Goal: Navigation & Orientation: Find specific page/section

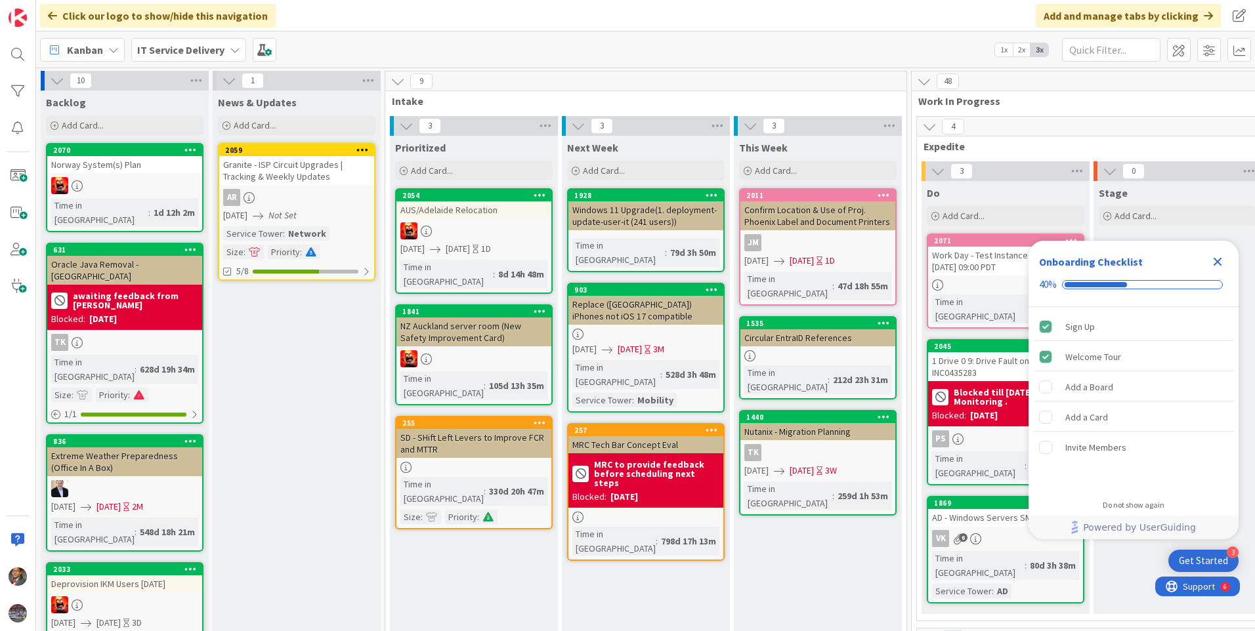
click at [230, 55] on div "IT Service Delivery" at bounding box center [188, 50] width 115 height 24
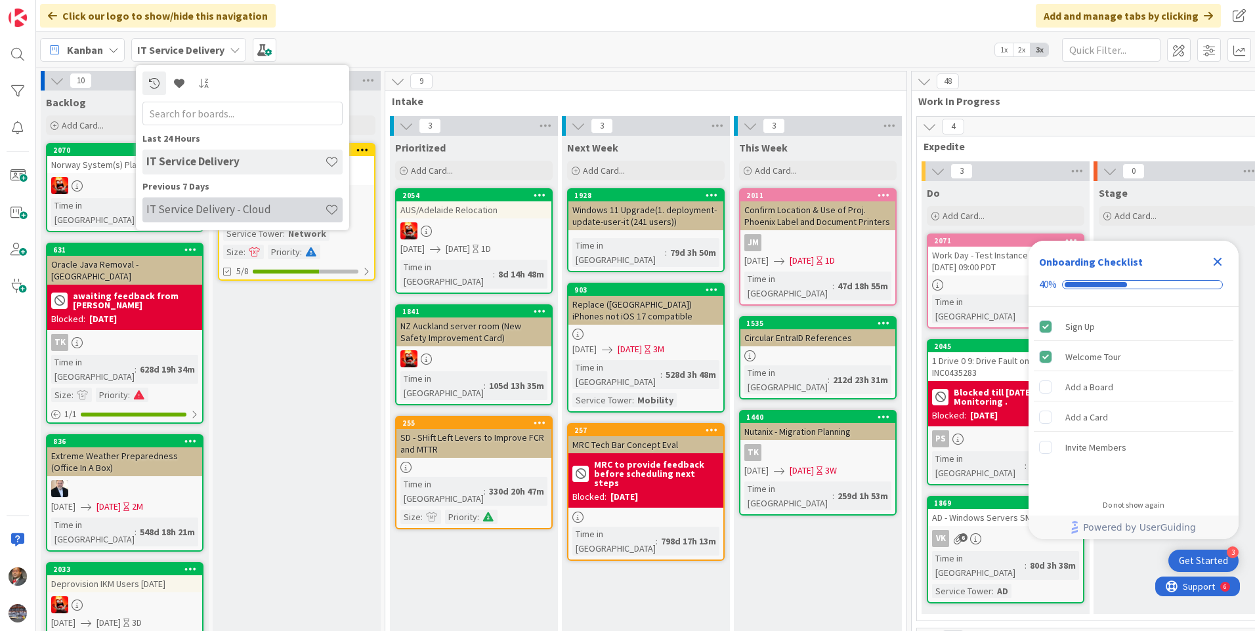
click at [213, 209] on h4 "IT Service Delivery - Cloud" at bounding box center [235, 209] width 178 height 13
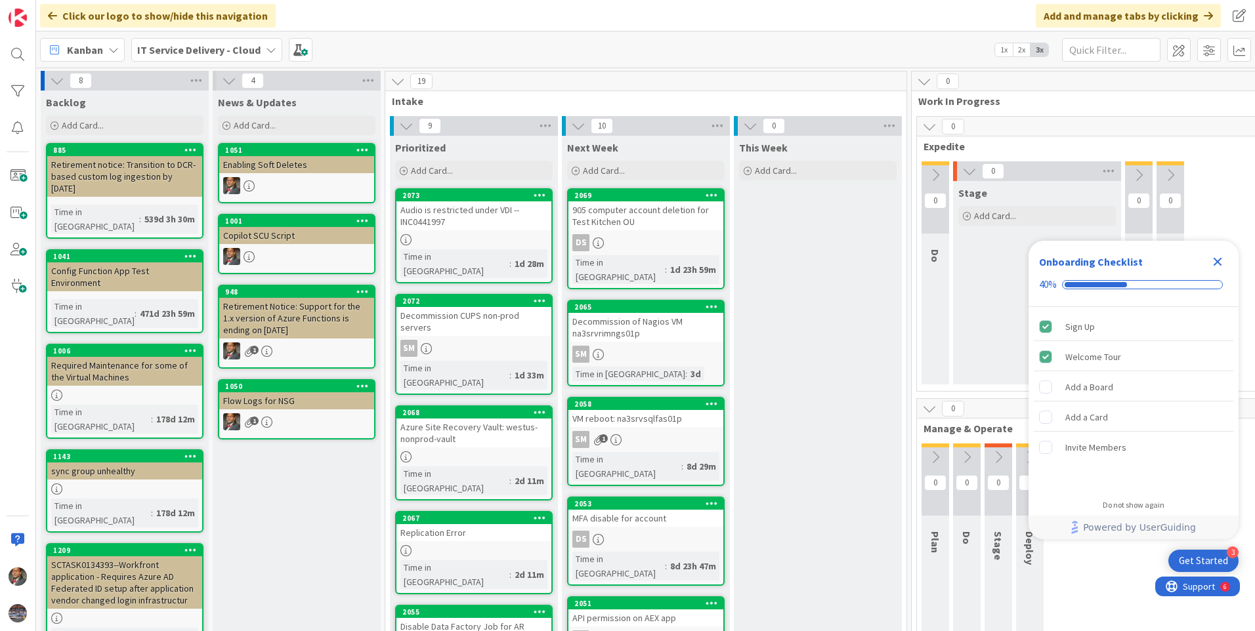
click at [1218, 261] on icon "Close Checklist" at bounding box center [1217, 262] width 9 height 9
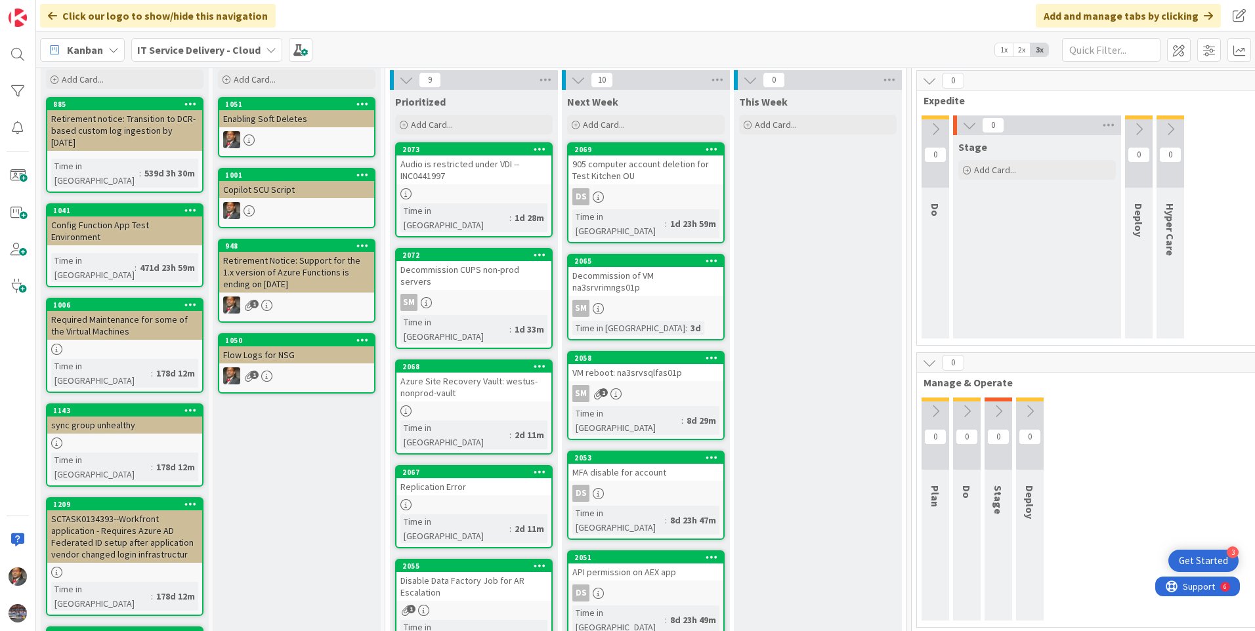
scroll to position [66, 0]
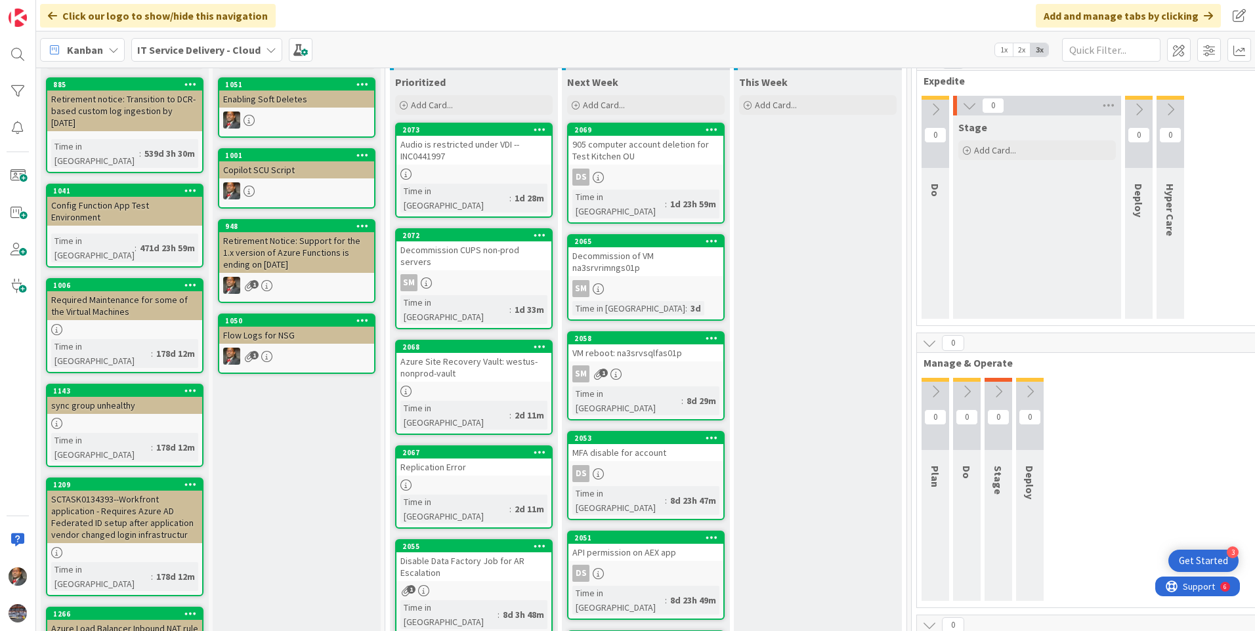
click at [448, 155] on div "Audio is restricted under VDI --INC0441997" at bounding box center [473, 150] width 155 height 29
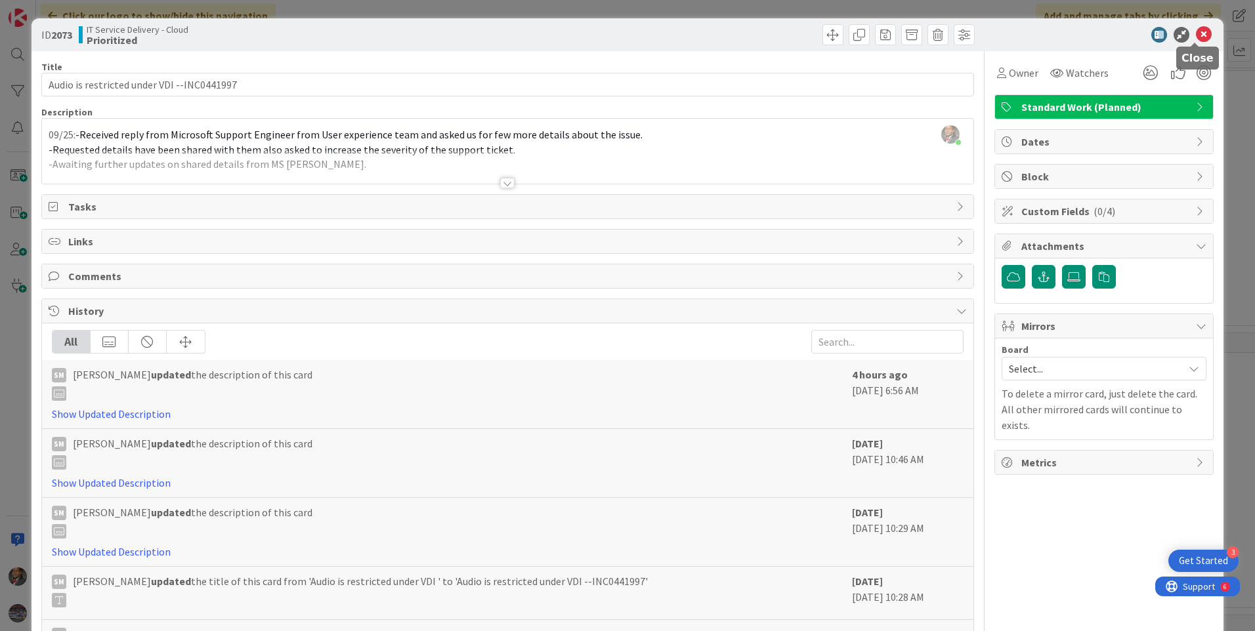
click at [1197, 35] on icon at bounding box center [1204, 35] width 16 height 16
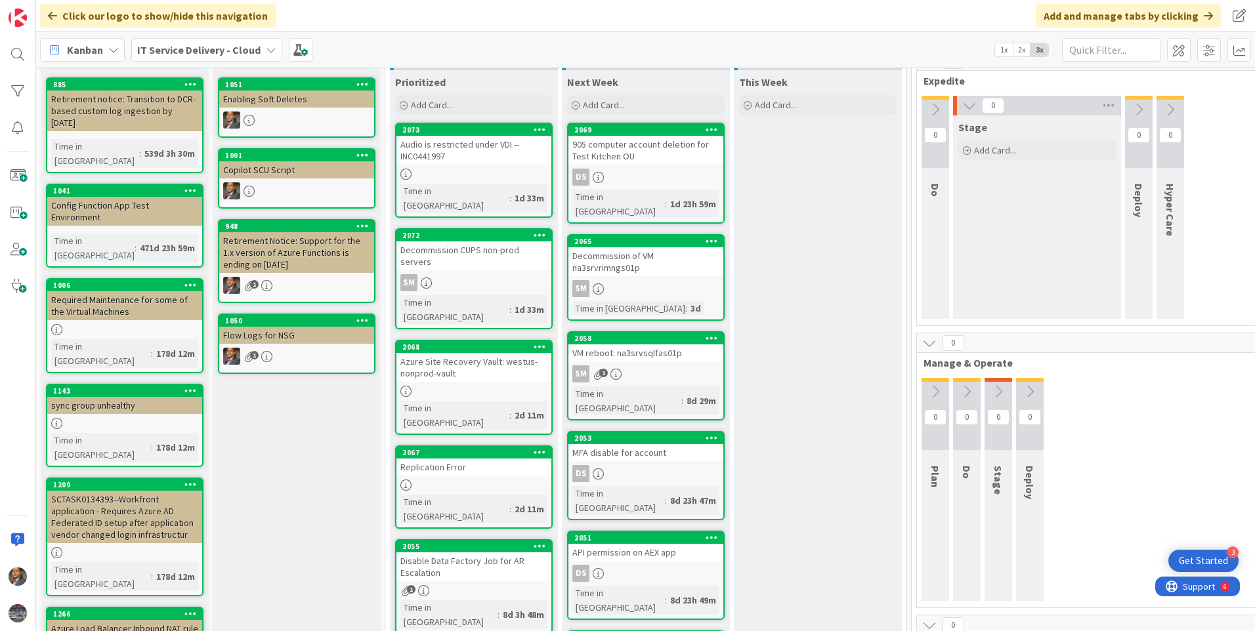
click at [453, 446] on div "2067 Replication Error Time in [GEOGRAPHIC_DATA] : 2d 11m" at bounding box center [473, 487] width 157 height 83
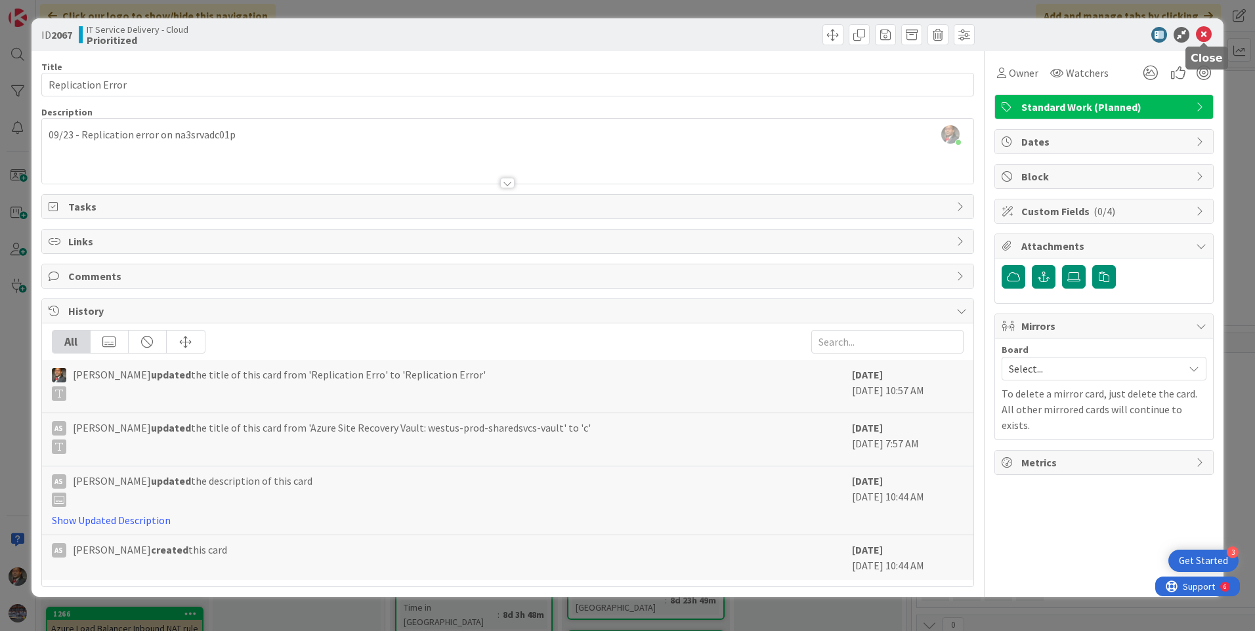
click at [1209, 39] on icon at bounding box center [1204, 35] width 16 height 16
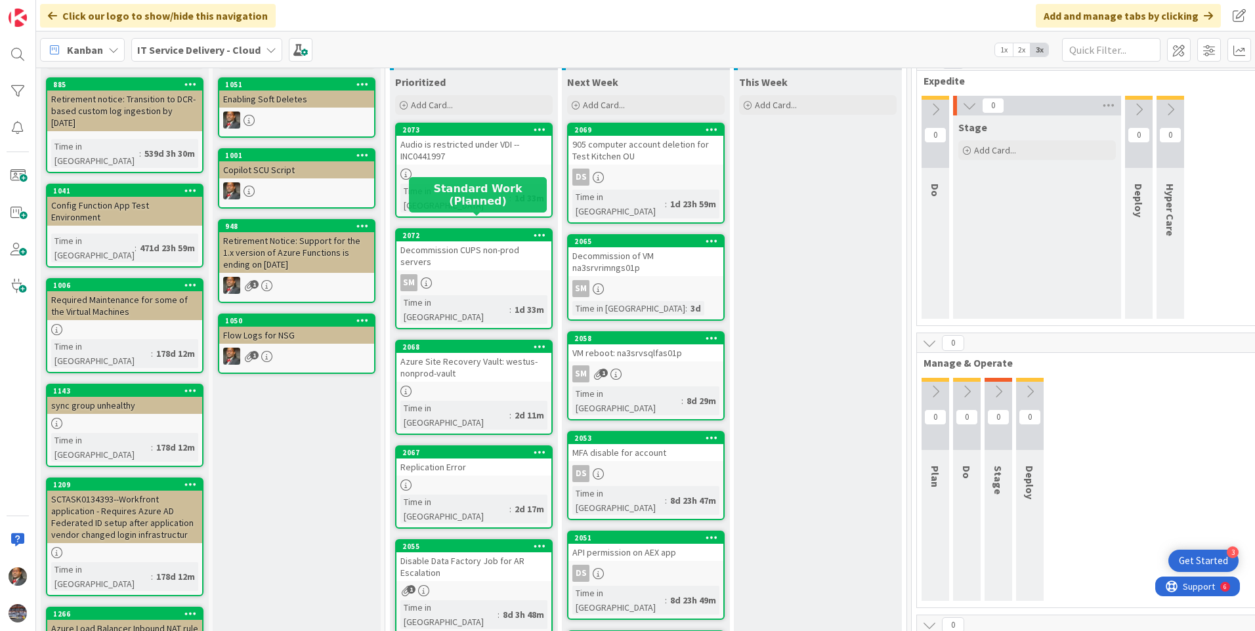
click at [505, 231] on div "2072" at bounding box center [476, 235] width 149 height 9
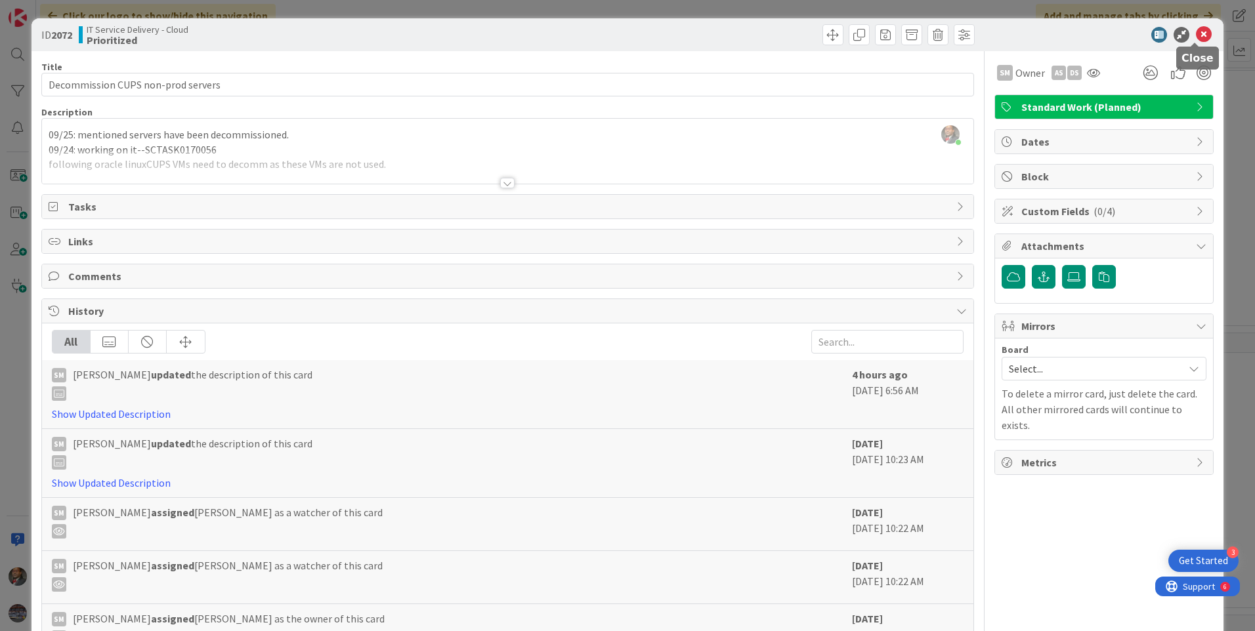
click at [1196, 41] on icon at bounding box center [1204, 35] width 16 height 16
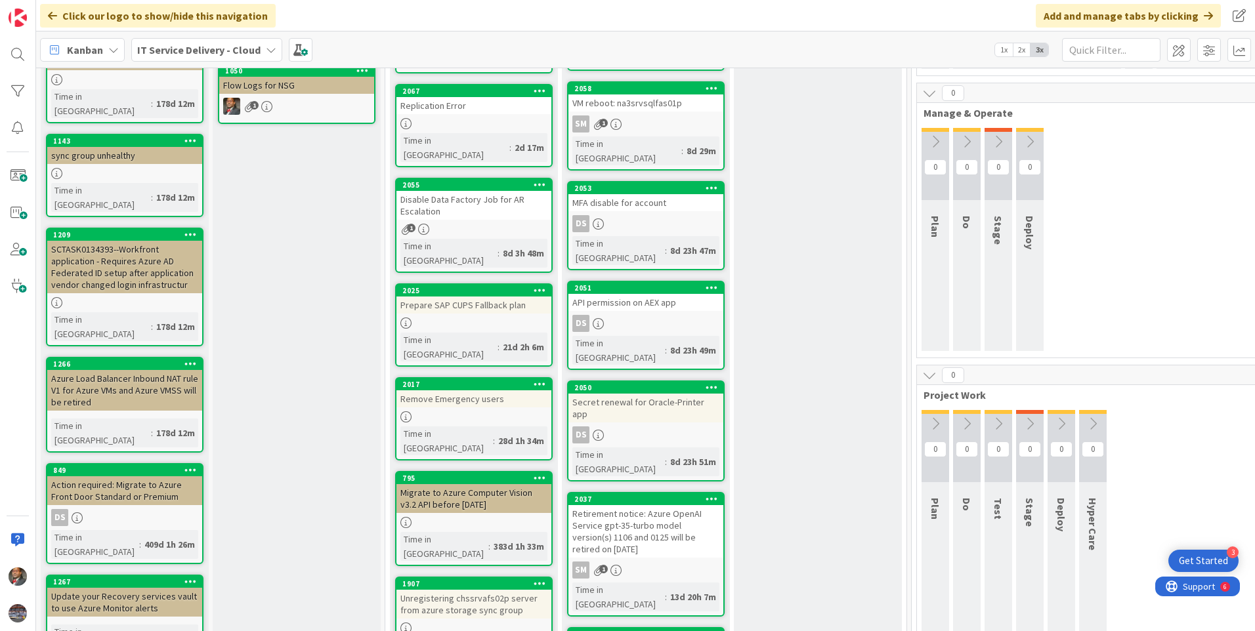
scroll to position [131, 0]
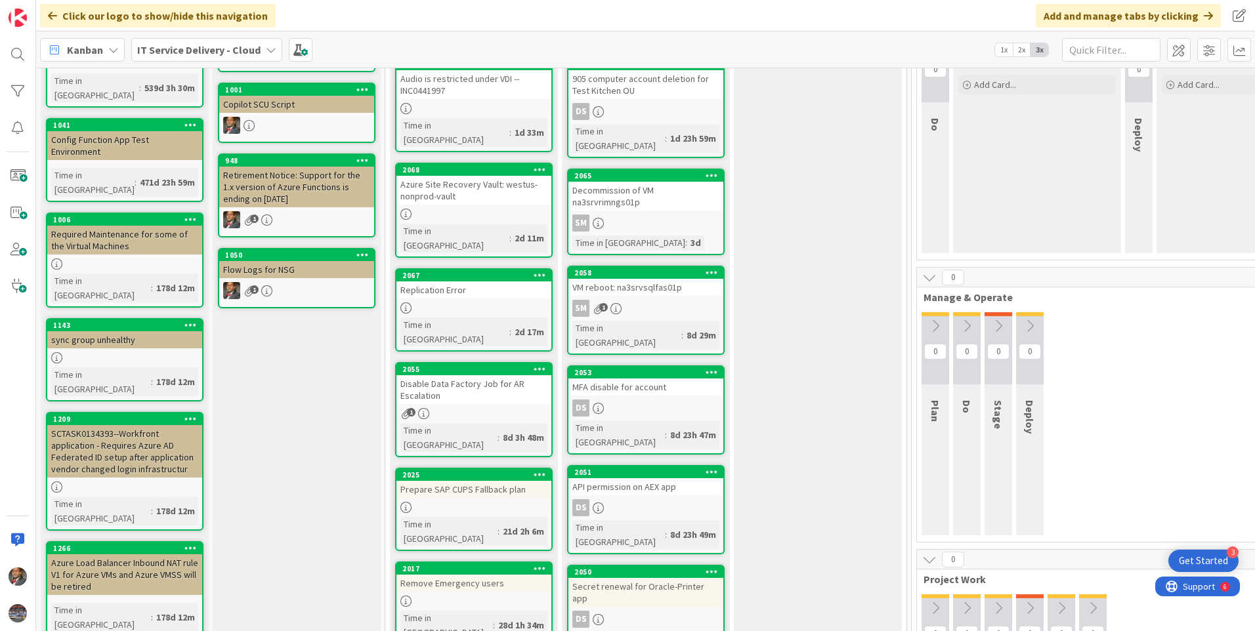
click at [642, 300] on div "SM 1" at bounding box center [645, 308] width 155 height 17
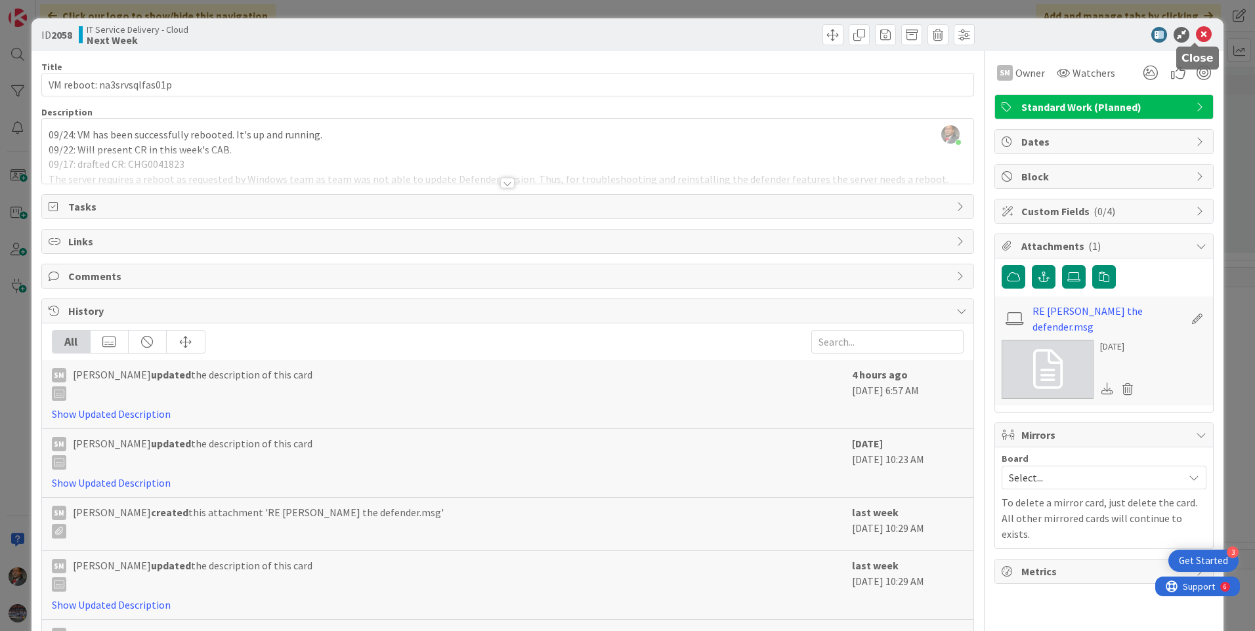
click at [1196, 35] on icon at bounding box center [1204, 35] width 16 height 16
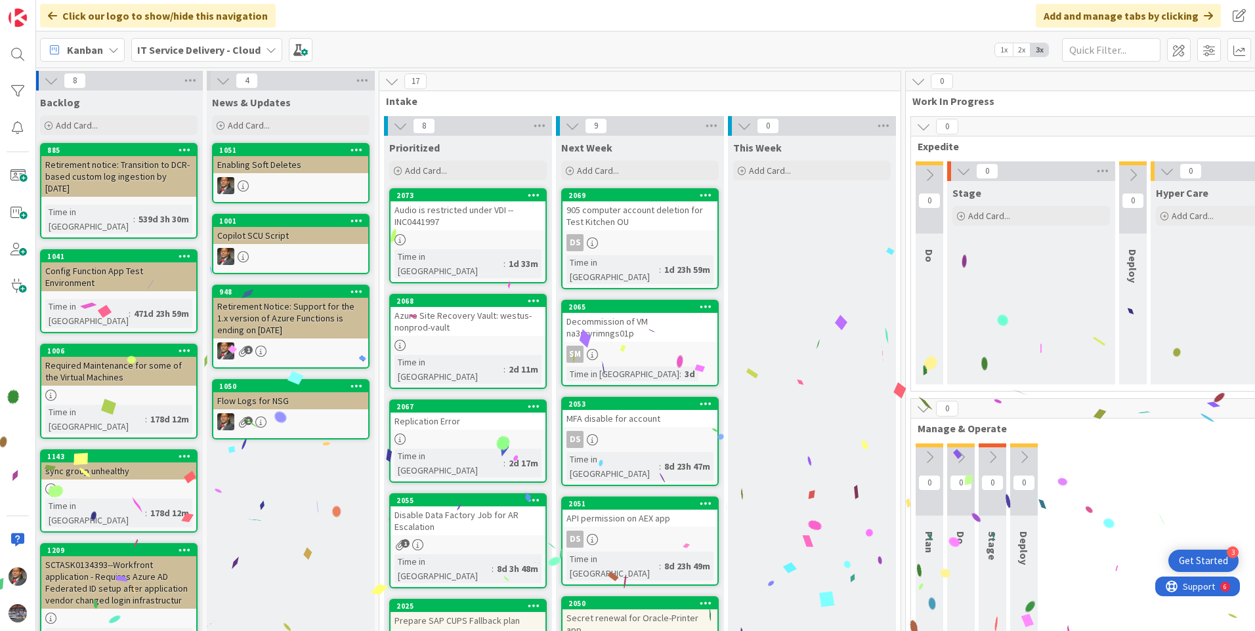
scroll to position [0, 9]
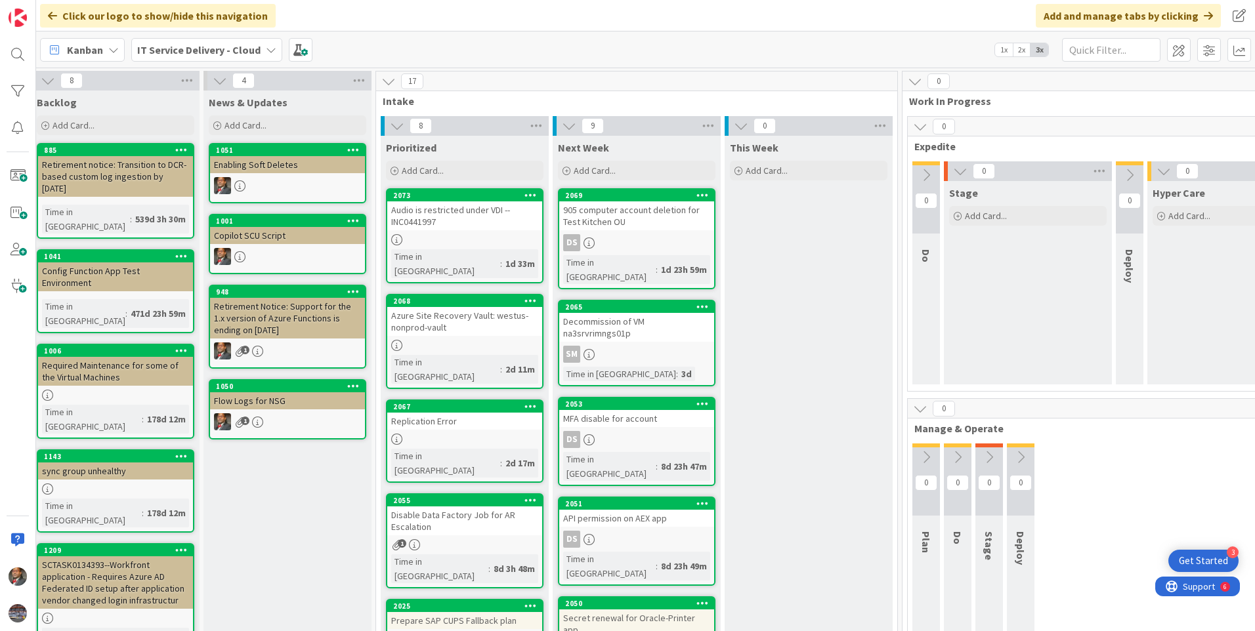
click at [636, 321] on div "Decommission of VM na3srvrimngs01p" at bounding box center [636, 327] width 155 height 29
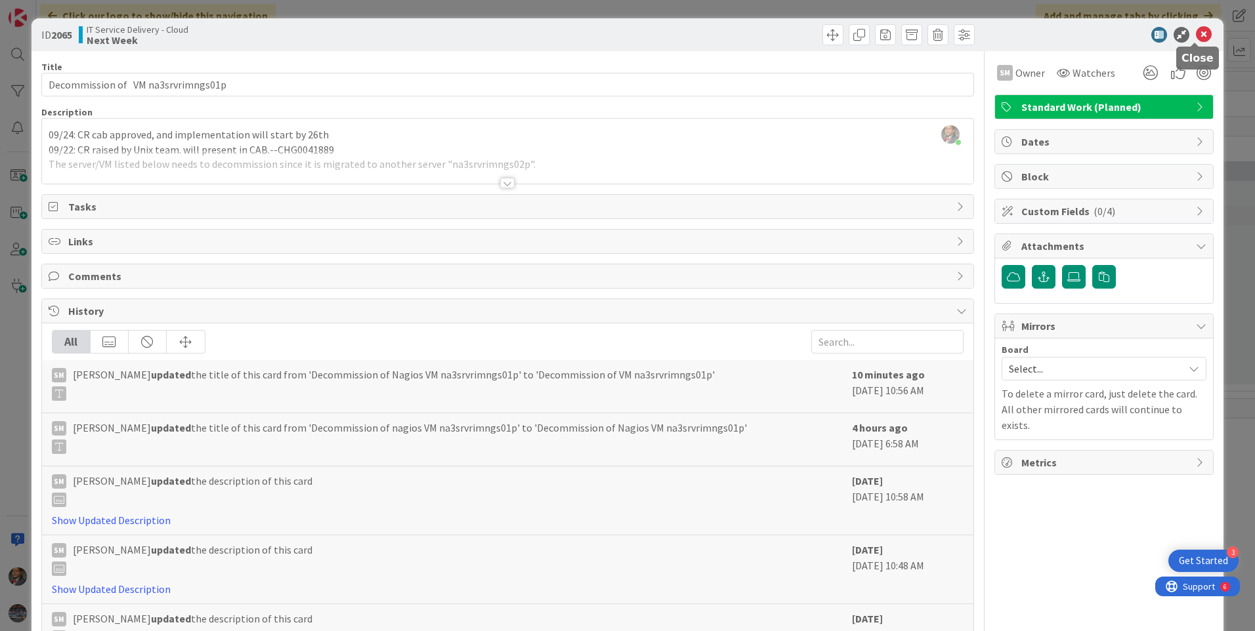
click at [1201, 31] on icon at bounding box center [1204, 35] width 16 height 16
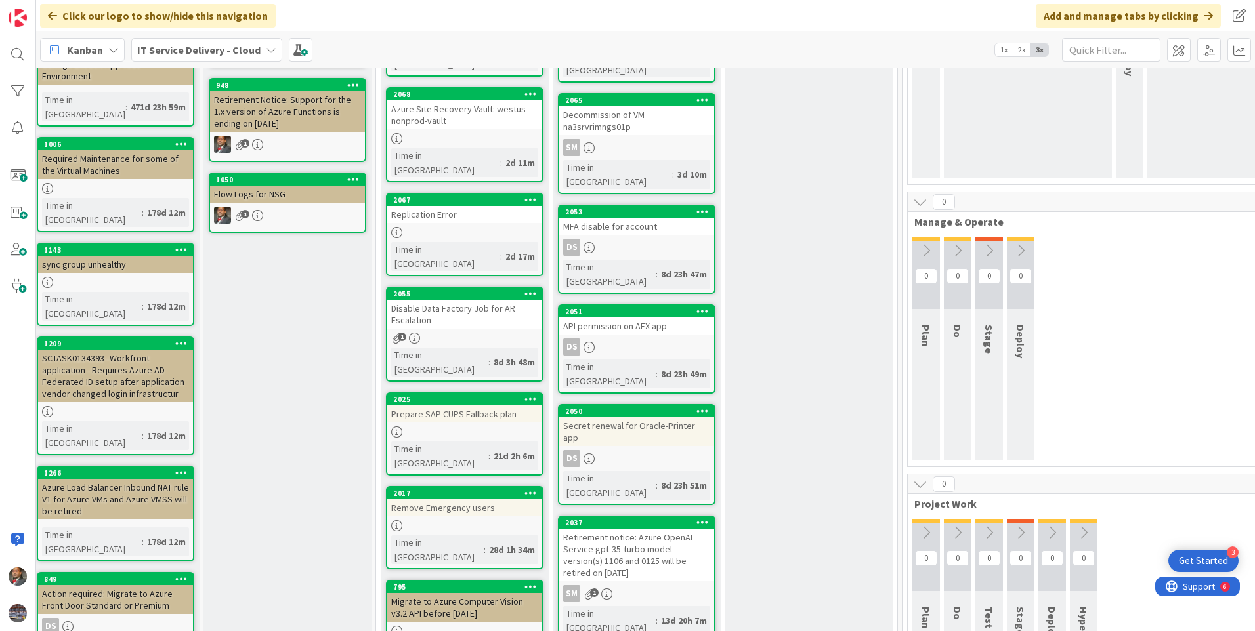
scroll to position [262, 9]
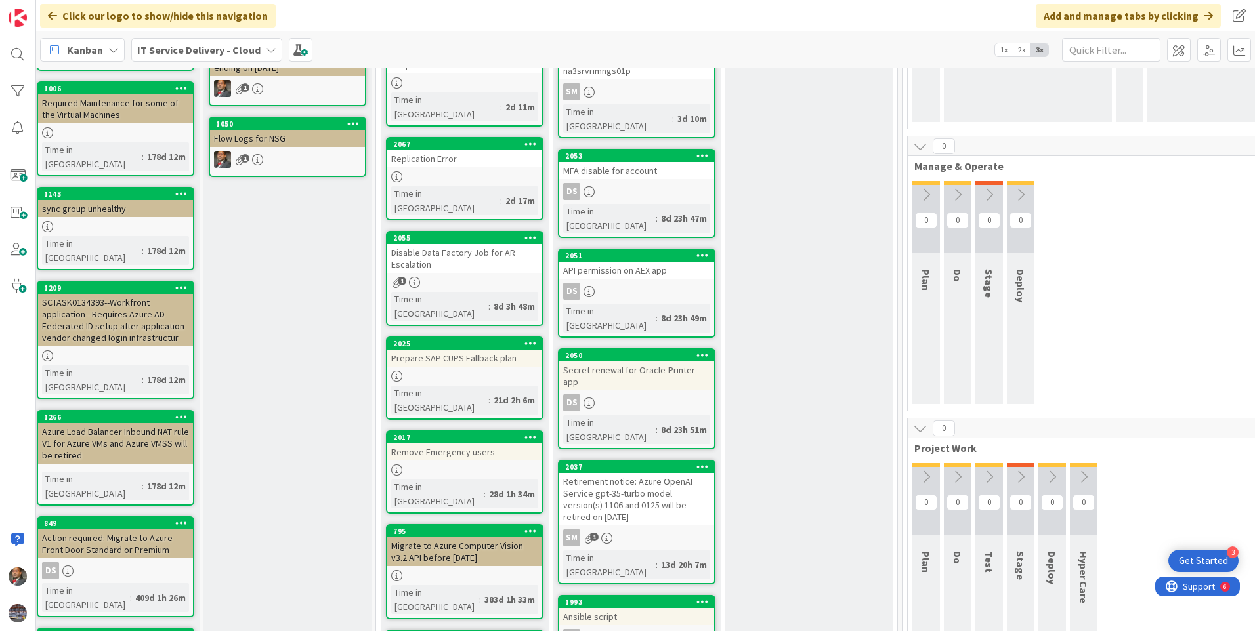
click at [452, 232] on div "2055 Disable Data Factory Job for AR Escalation 1 Time in Column : 8d 3h 48m" at bounding box center [464, 278] width 157 height 95
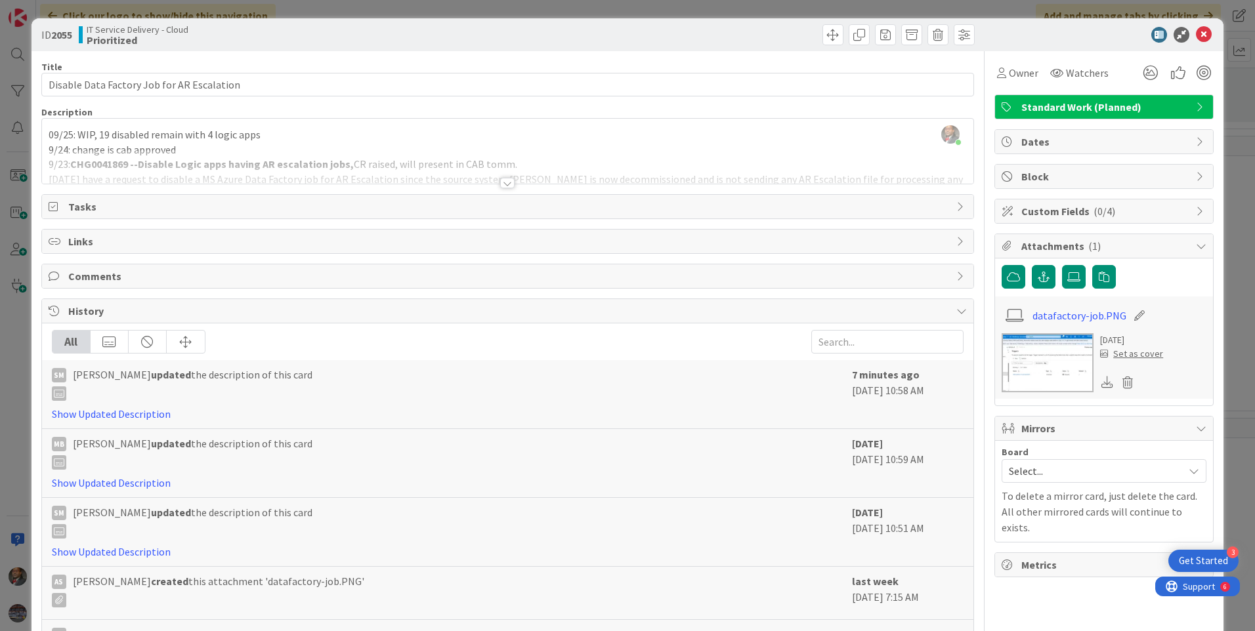
click at [501, 182] on div at bounding box center [507, 183] width 14 height 10
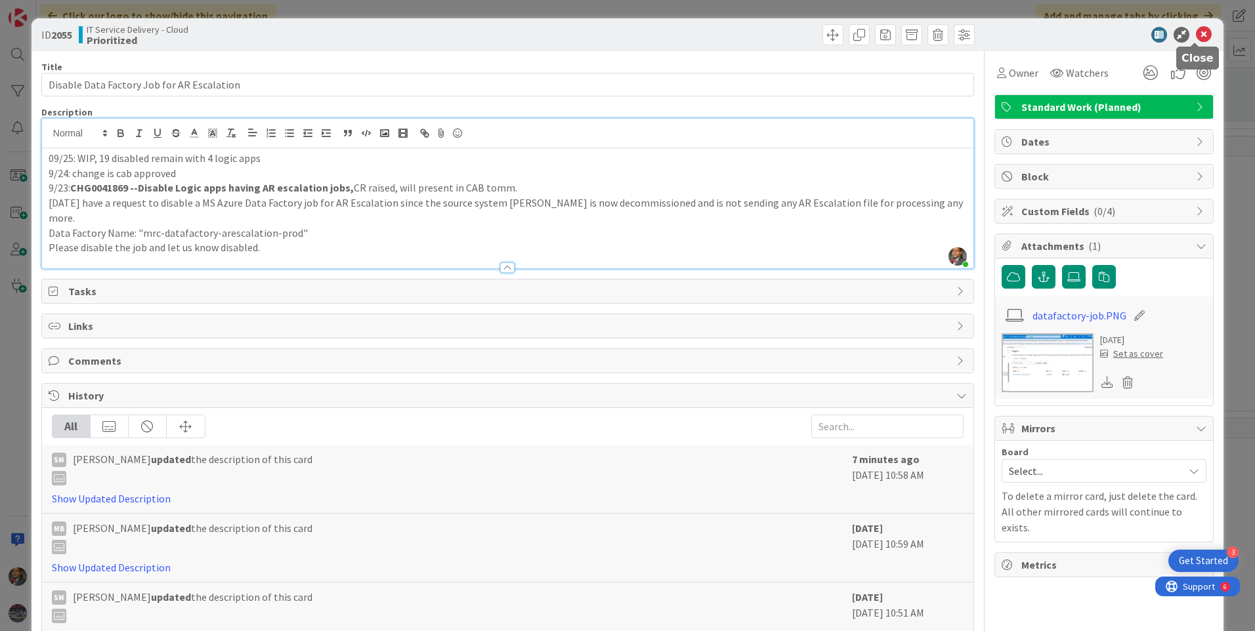
click at [1198, 37] on icon at bounding box center [1204, 35] width 16 height 16
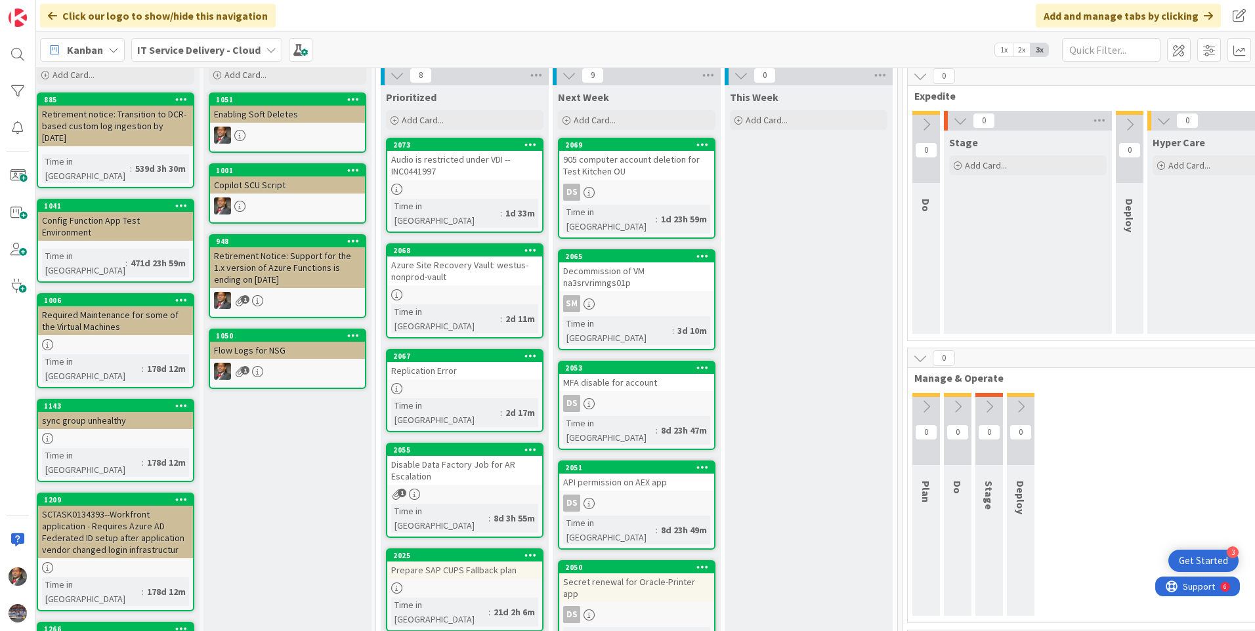
scroll to position [0, 9]
